Goal: Find specific page/section: Find specific page/section

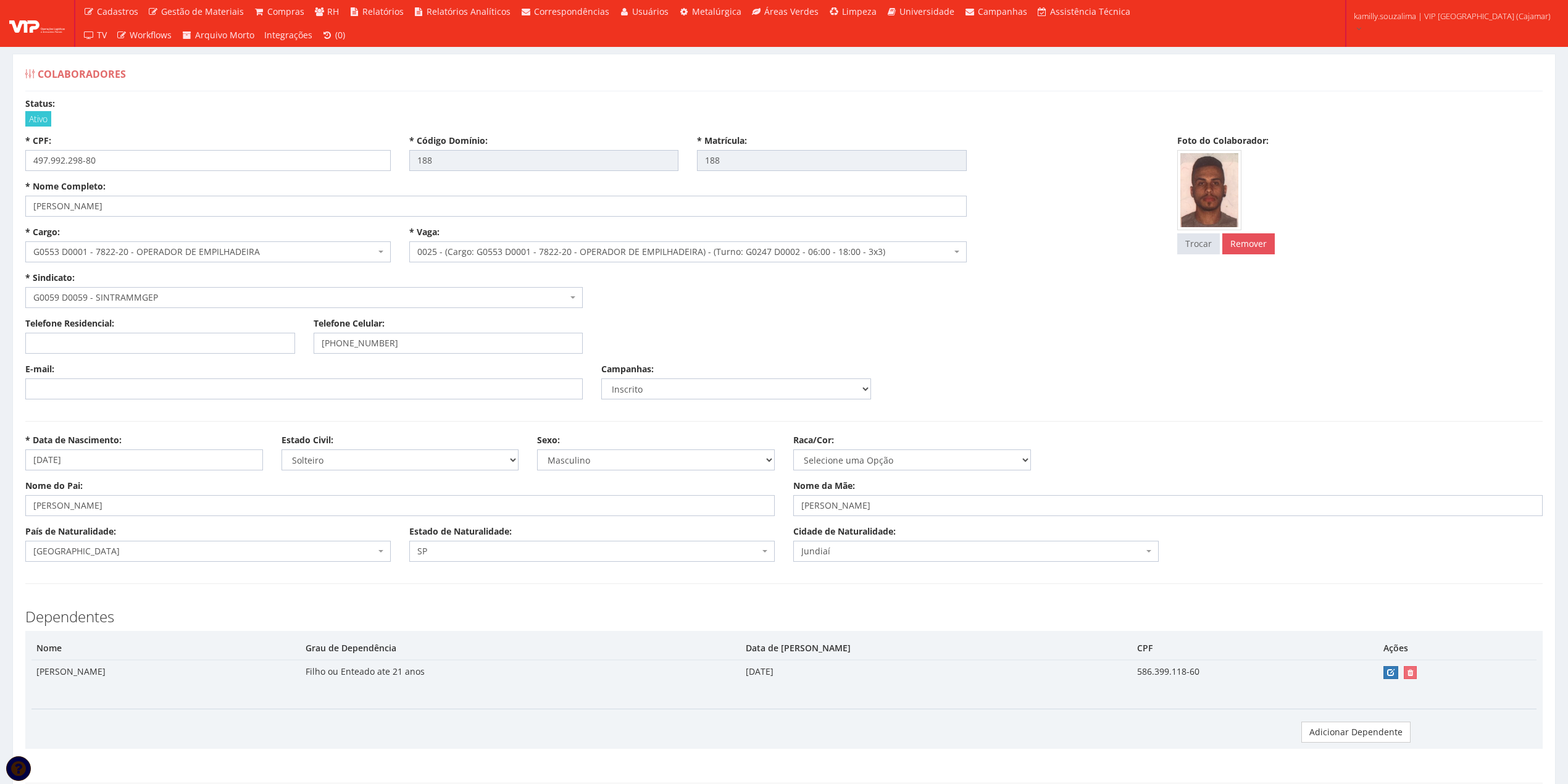
select select "4894"
select select
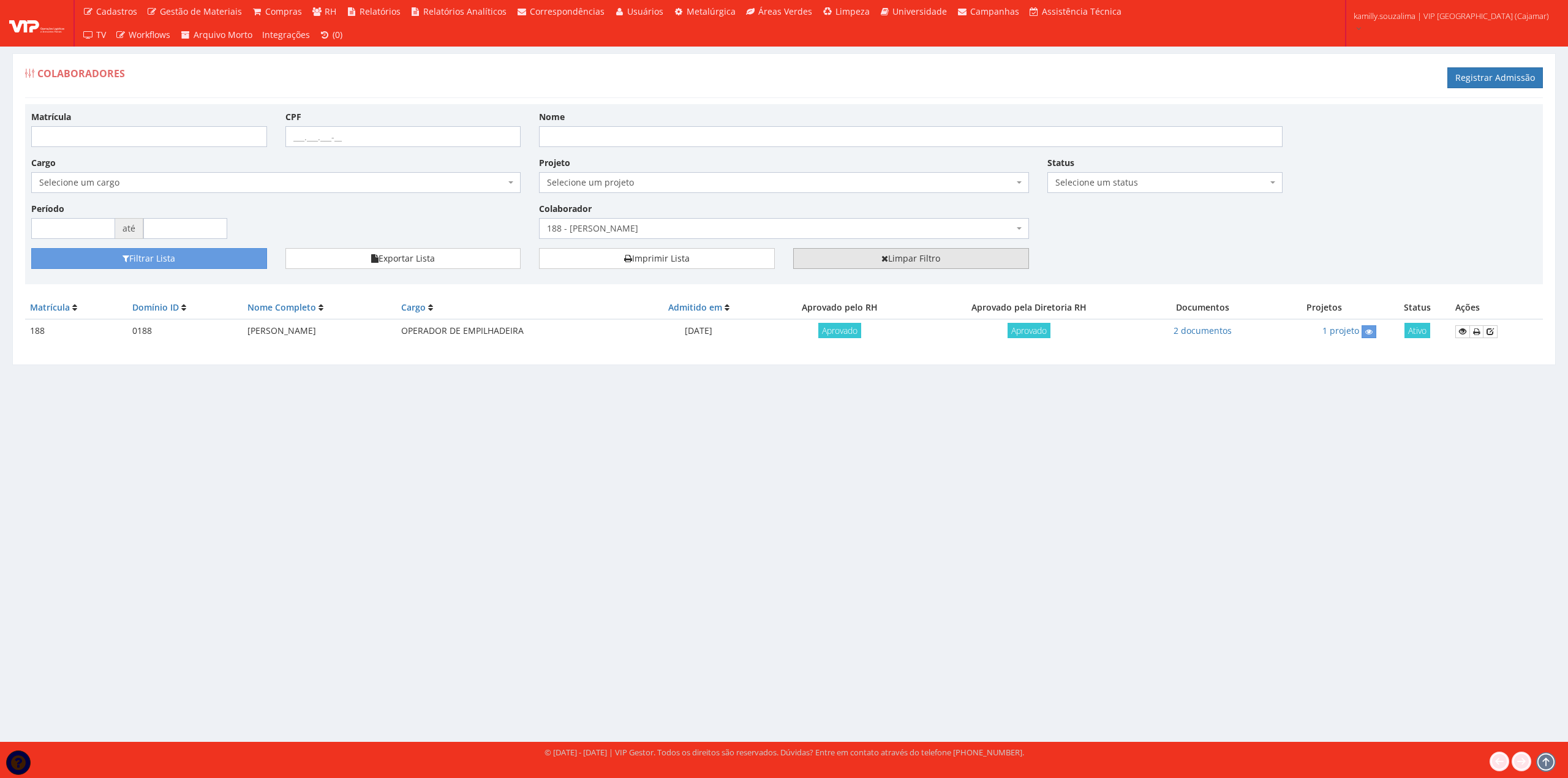
click at [910, 257] on link "Limpar Filtro" at bounding box center [911, 258] width 236 height 21
